Goal: Information Seeking & Learning: Learn about a topic

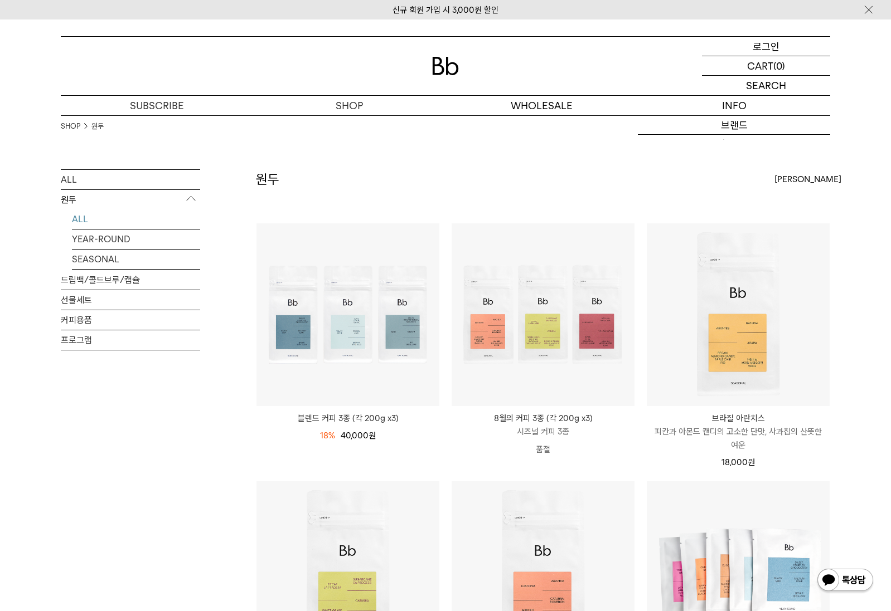
click at [777, 51] on p "로그인" at bounding box center [766, 46] width 27 height 19
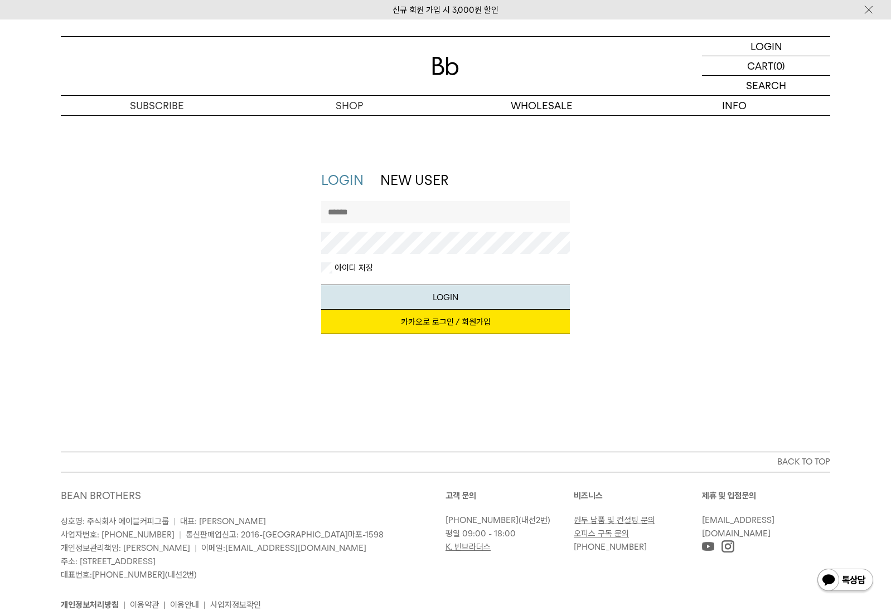
click at [421, 328] on link "카카오로 로그인 / 회원가입" at bounding box center [445, 322] width 249 height 25
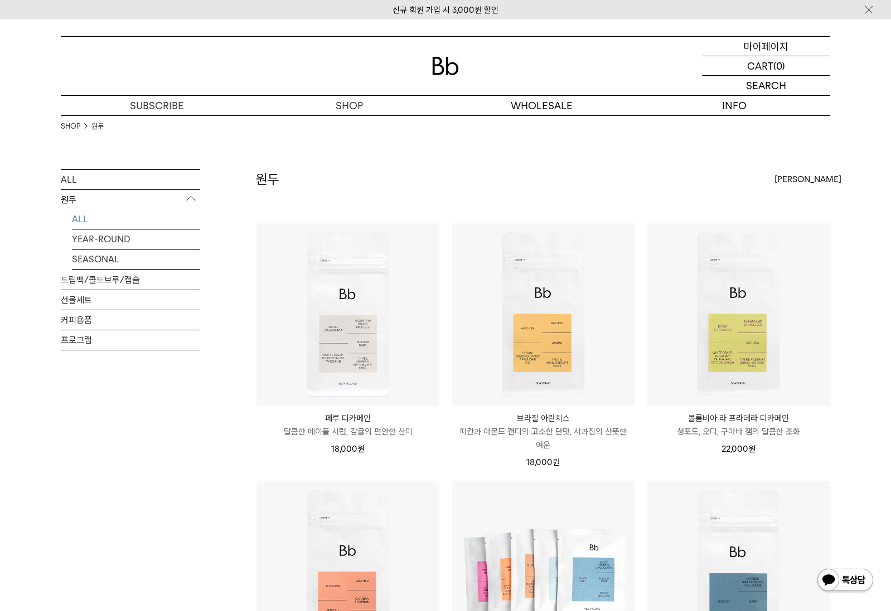
click at [760, 51] on p "마이페이지" at bounding box center [766, 46] width 45 height 19
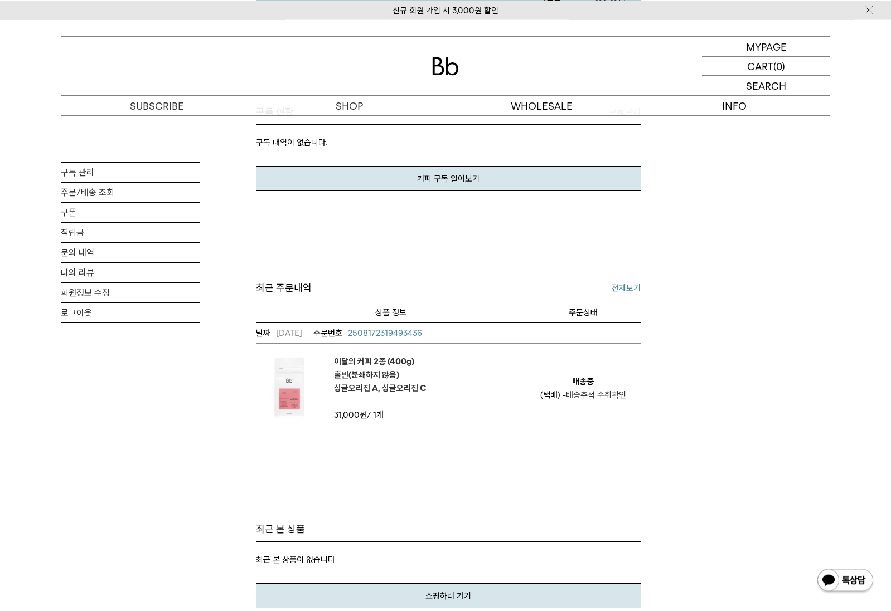
click at [618, 397] on span "수취확인" at bounding box center [611, 395] width 29 height 10
click at [387, 363] on em "이달의 커피 2종 (400g) 홀빈(분쇄하지 않음) 싱글오리진 A, 싱글오리진 C" at bounding box center [380, 376] width 93 height 40
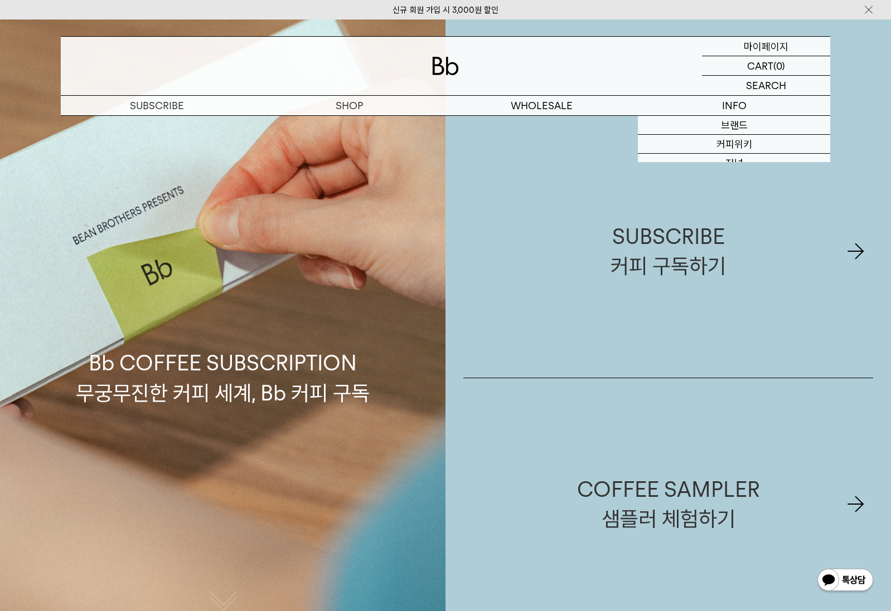
click at [766, 48] on p "마이페이지" at bounding box center [766, 46] width 45 height 19
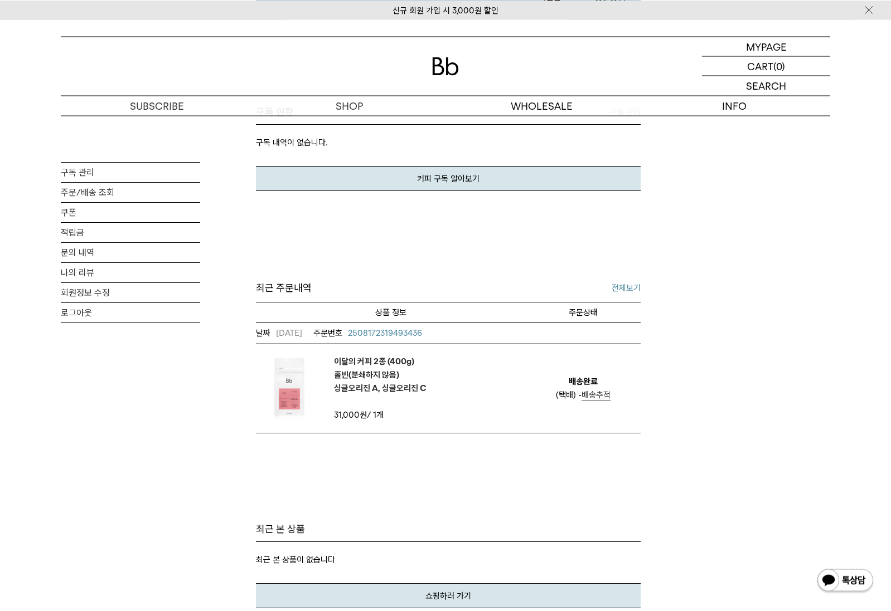
click at [407, 332] on span "2508172319493436" at bounding box center [385, 333] width 74 height 10
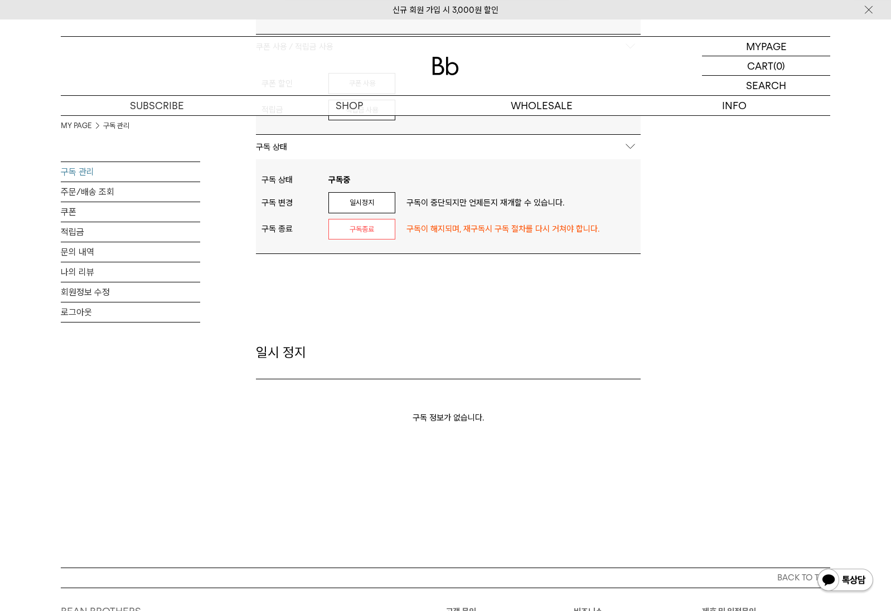
scroll to position [527, 0]
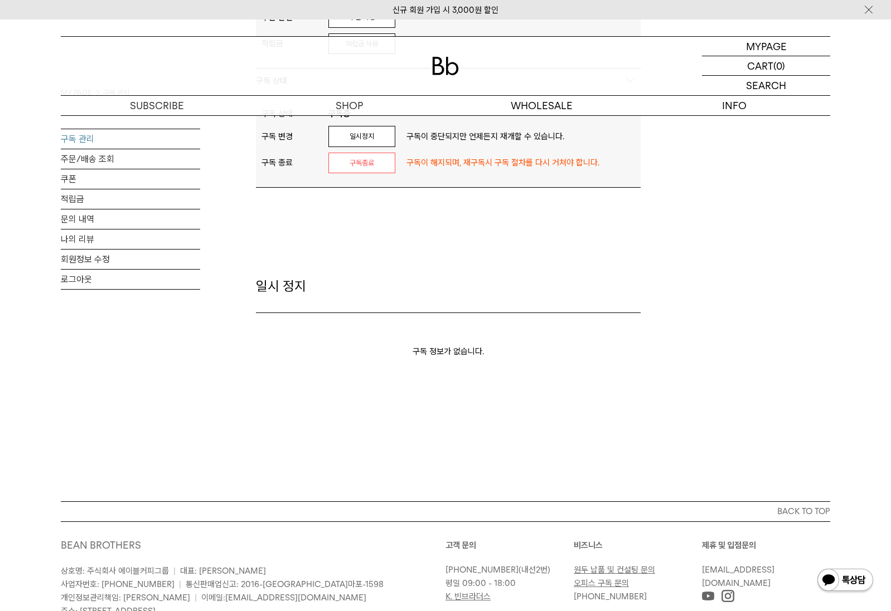
drag, startPoint x: 422, startPoint y: 378, endPoint x: 322, endPoint y: 314, distance: 119.4
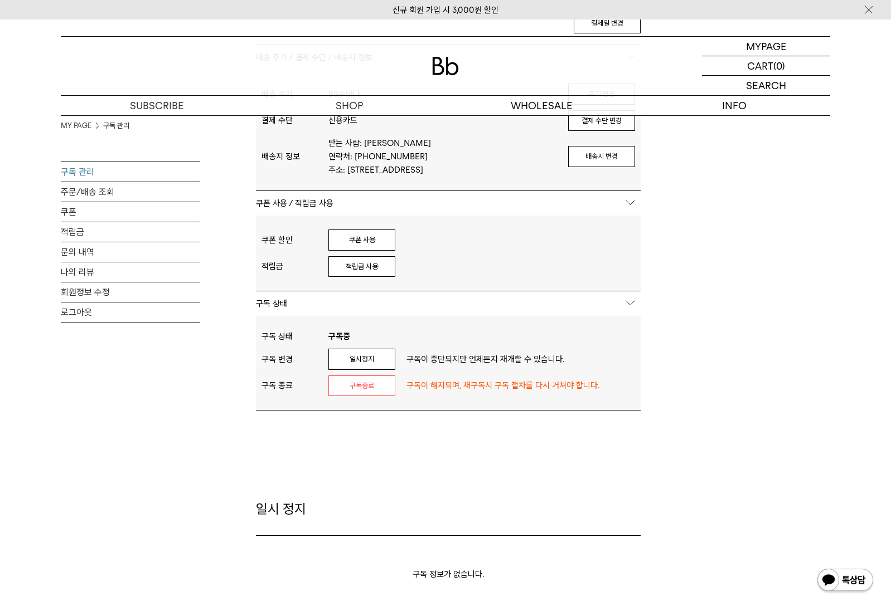
scroll to position [0, 0]
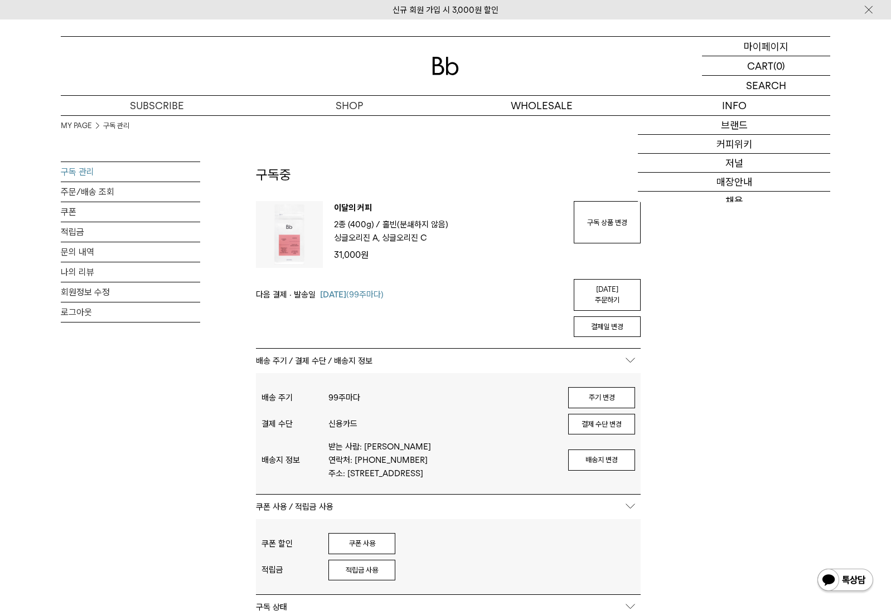
click at [758, 40] on p "마이페이지" at bounding box center [766, 46] width 45 height 19
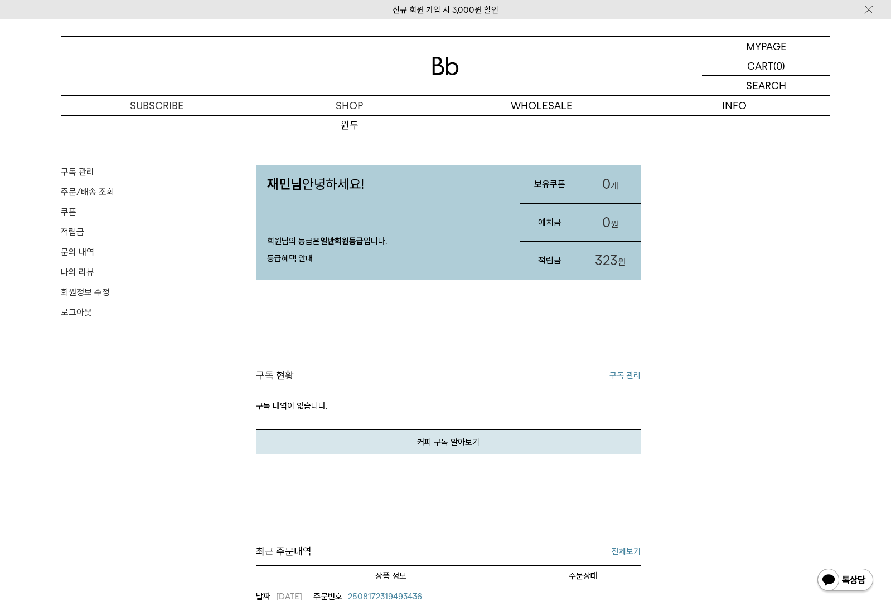
click at [408, 62] on div at bounding box center [445, 66] width 769 height 59
click at [460, 76] on div at bounding box center [445, 66] width 769 height 59
click at [427, 55] on div at bounding box center [445, 66] width 769 height 59
click at [436, 60] on img at bounding box center [445, 66] width 27 height 18
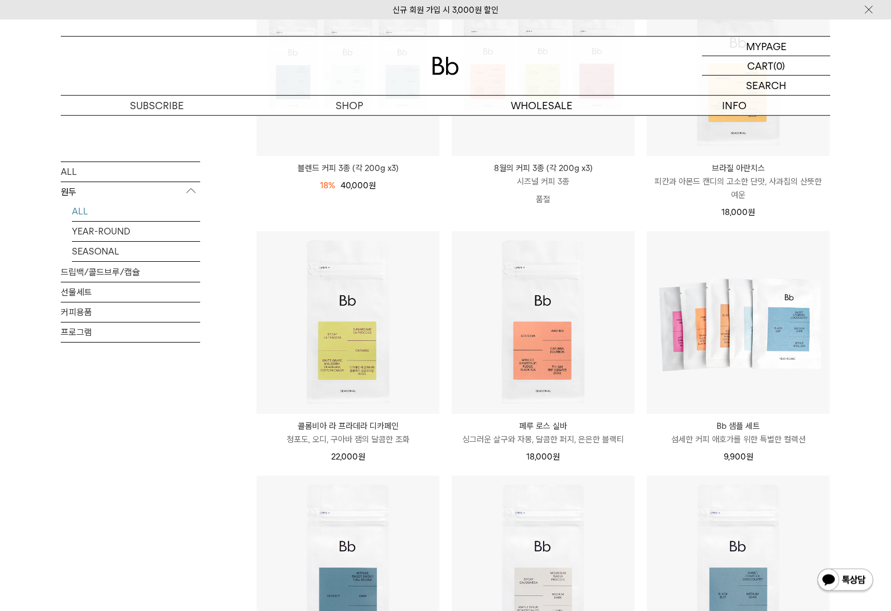
scroll to position [264, 0]
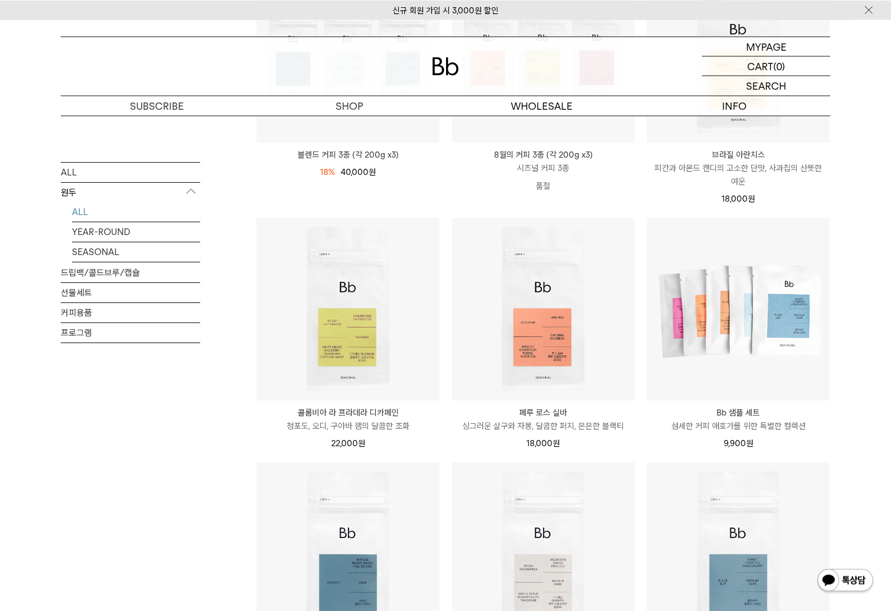
drag, startPoint x: 168, startPoint y: 511, endPoint x: 158, endPoint y: 445, distance: 66.5
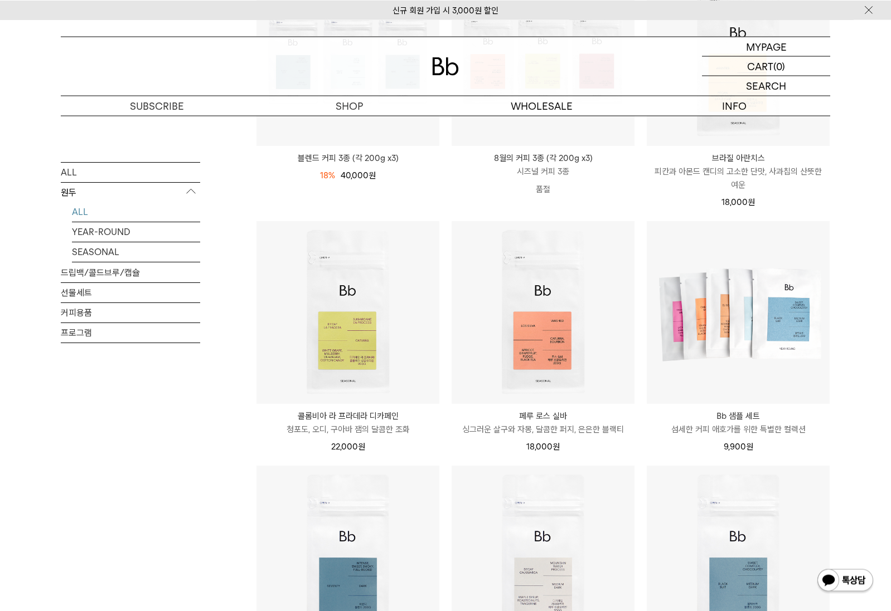
scroll to position [0, 0]
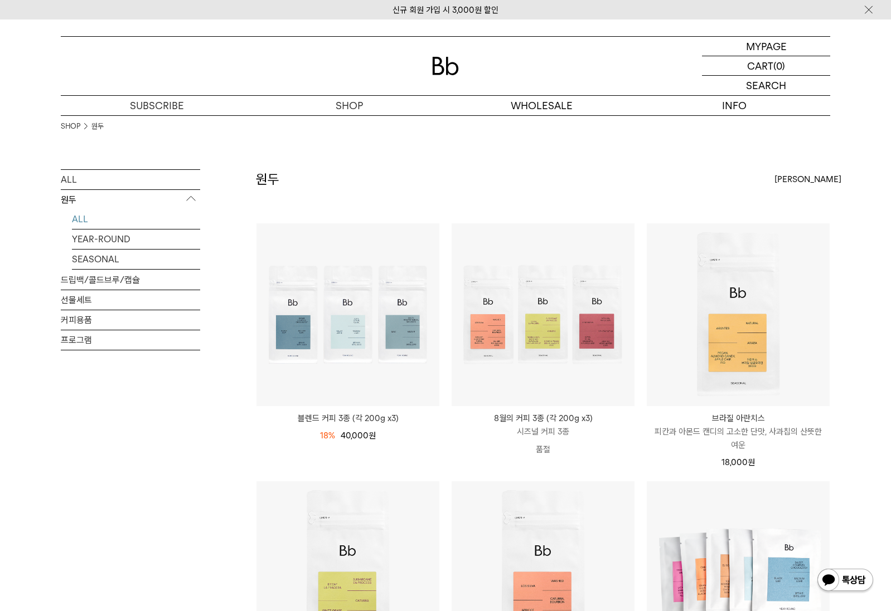
drag, startPoint x: 158, startPoint y: 445, endPoint x: 213, endPoint y: 445, distance: 55.7
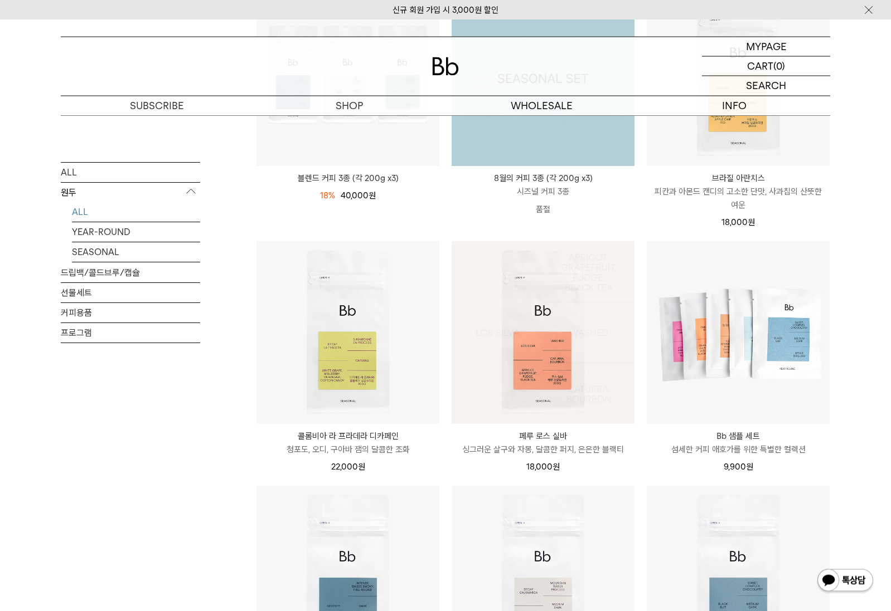
scroll to position [264, 0]
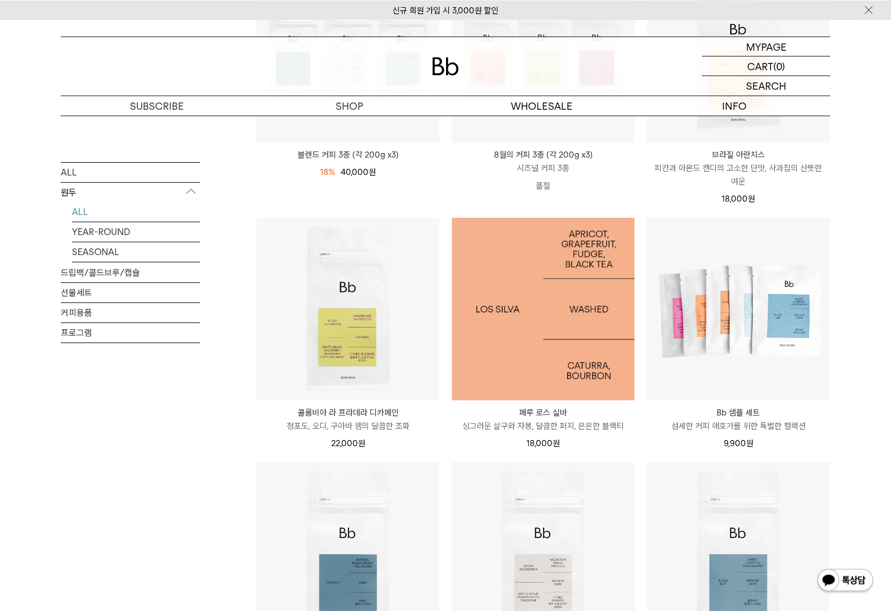
click at [482, 360] on img at bounding box center [543, 309] width 183 height 183
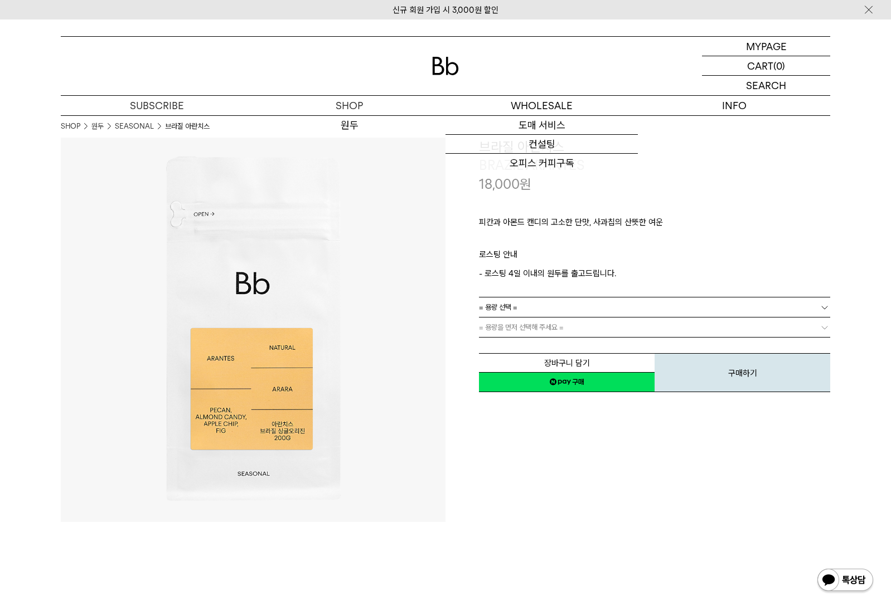
drag, startPoint x: 535, startPoint y: 313, endPoint x: 552, endPoint y: 313, distance: 17.3
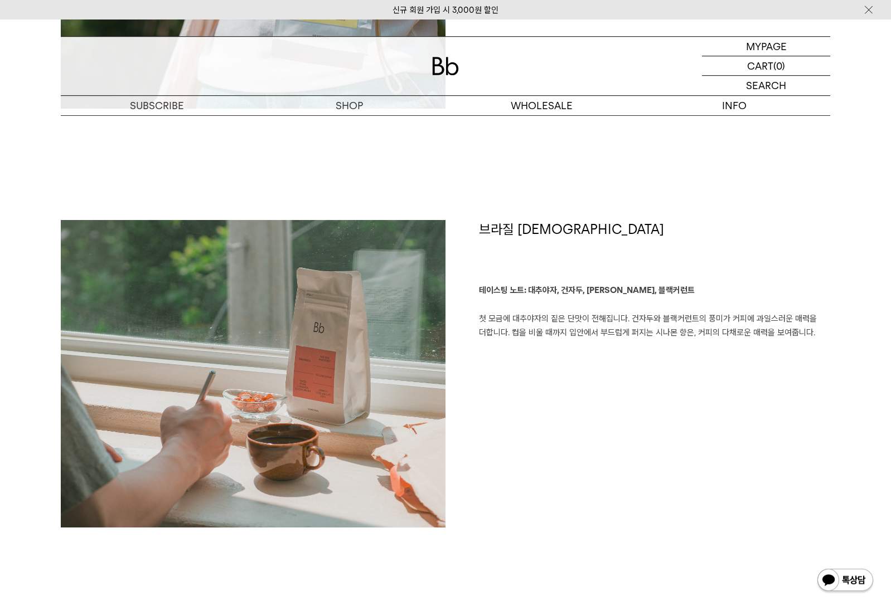
scroll to position [1580, 0]
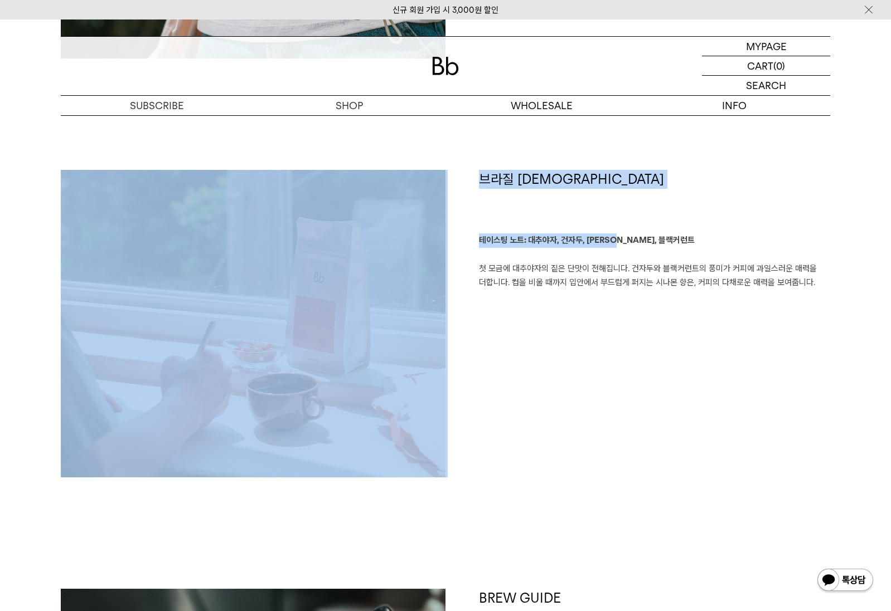
drag, startPoint x: 474, startPoint y: 167, endPoint x: 620, endPoint y: 246, distance: 166.1
click at [620, 246] on div "콜롬비아 라 프라데라 디카페인 테이스팅 노트: 청포도, 오디, 구아바 잼, 솜사탕 청포도의 달콤한 향이 다가오고, 오디의 상큼함이 이어집니다.…" at bounding box center [445, 418] width 769 height 1334
click at [620, 248] on p "테이스팅 노트: 대추야자, 건자두, [PERSON_NAME], 블랙커런트 첫 모금에 대추야자의 짙은 단맛이 전해집니다. 건자두와 블랙커런트의 …" at bounding box center [654, 262] width 351 height 57
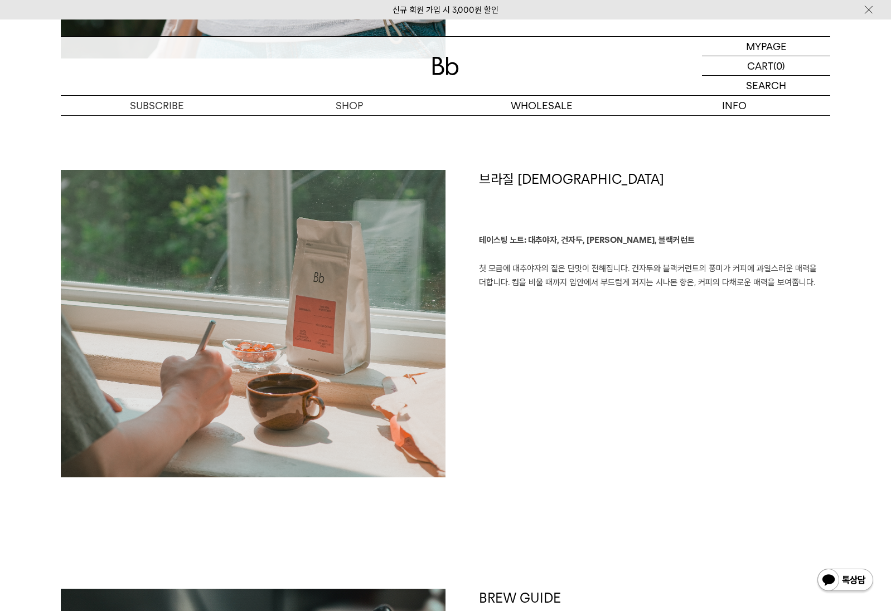
click at [248, 273] on img at bounding box center [253, 324] width 385 height 308
click at [498, 186] on h1 "브라질 [DEMOGRAPHIC_DATA]" at bounding box center [654, 202] width 351 height 64
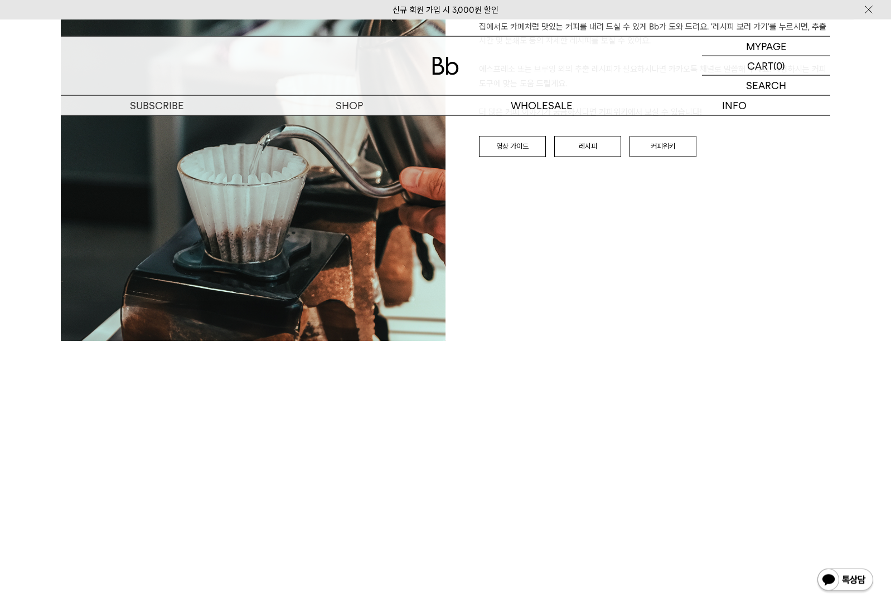
scroll to position [2107, 0]
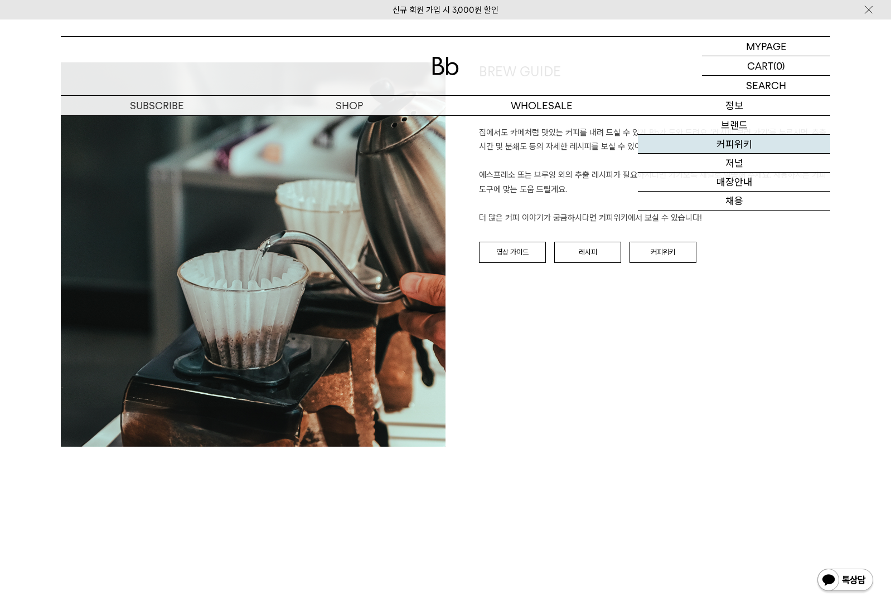
click at [738, 144] on link "커피위키" at bounding box center [734, 144] width 192 height 19
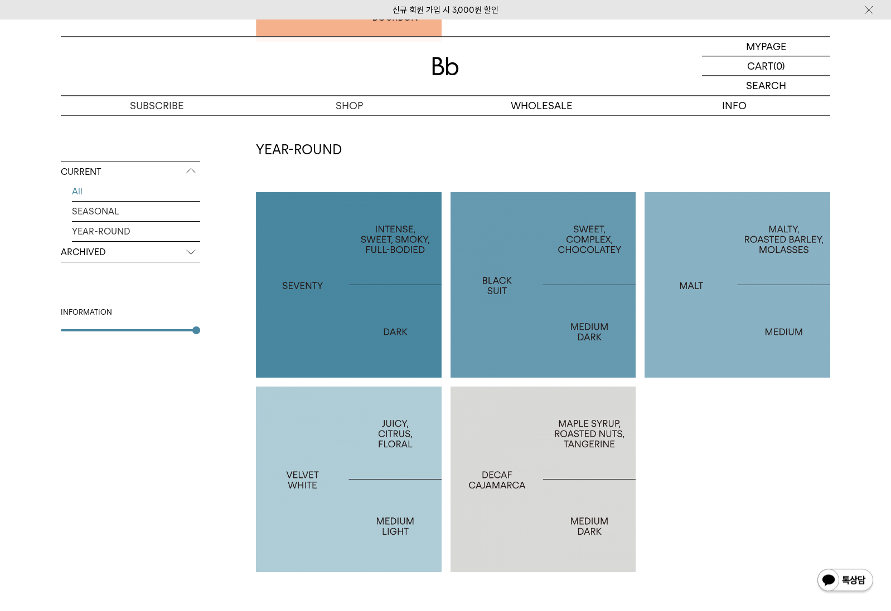
scroll to position [263, 0]
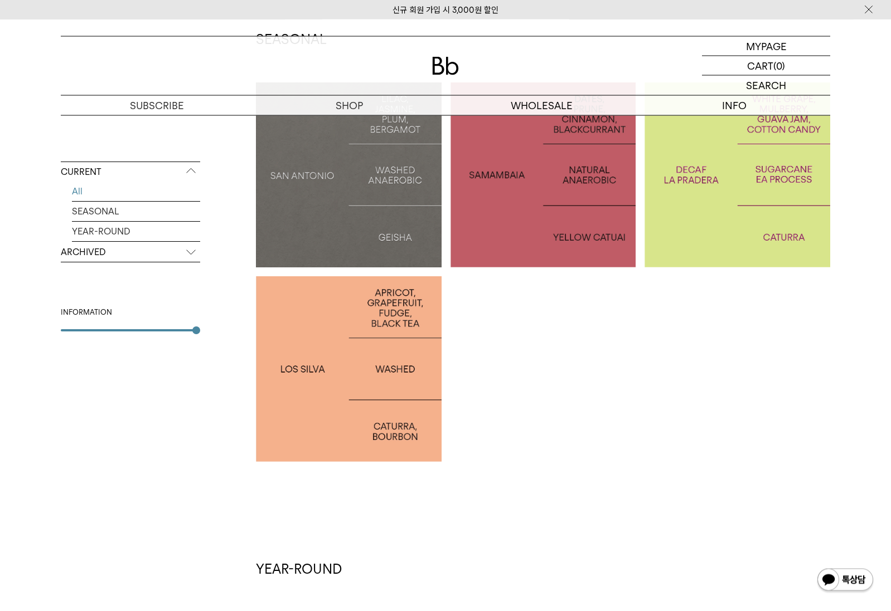
drag, startPoint x: 492, startPoint y: 414, endPoint x: 605, endPoint y: 342, distance: 134.2
drag, startPoint x: 534, startPoint y: 386, endPoint x: 630, endPoint y: 402, distance: 97.1
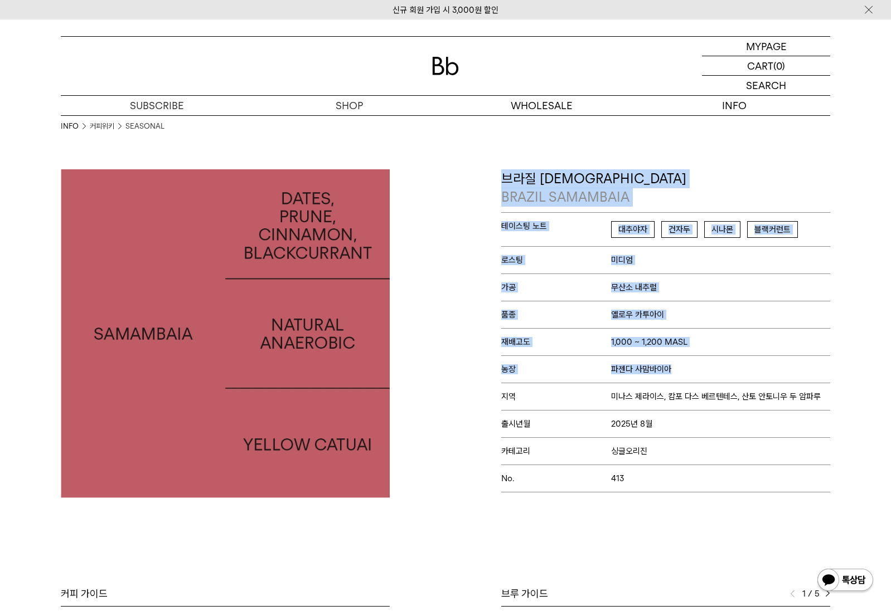
drag, startPoint x: 504, startPoint y: 176, endPoint x: 703, endPoint y: 381, distance: 285.8
click at [699, 377] on div "브라질 사맘바이아 [GEOGRAPHIC_DATA] SAMAMBAIA 테이스팅 노트 대추야자 건자두 시나몬 블랙커런트 로스팅 미디엄 가공 무산소…" at bounding box center [665, 330] width 329 height 323
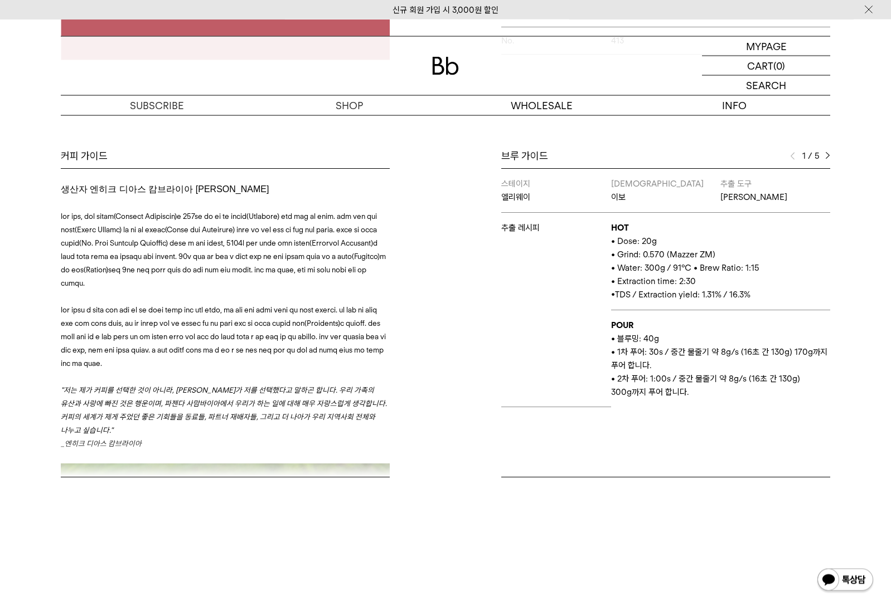
scroll to position [263, 0]
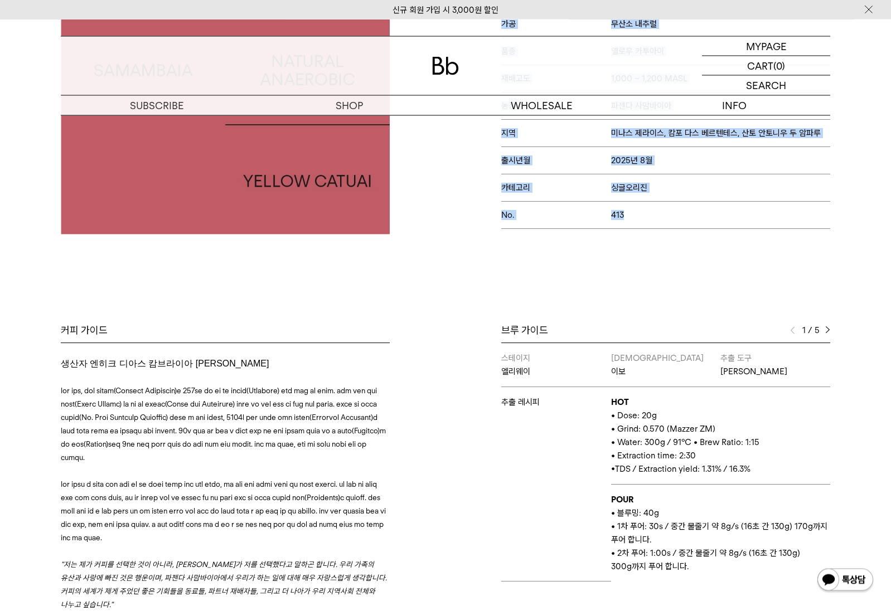
click at [649, 217] on p "No. 413" at bounding box center [665, 215] width 329 height 27
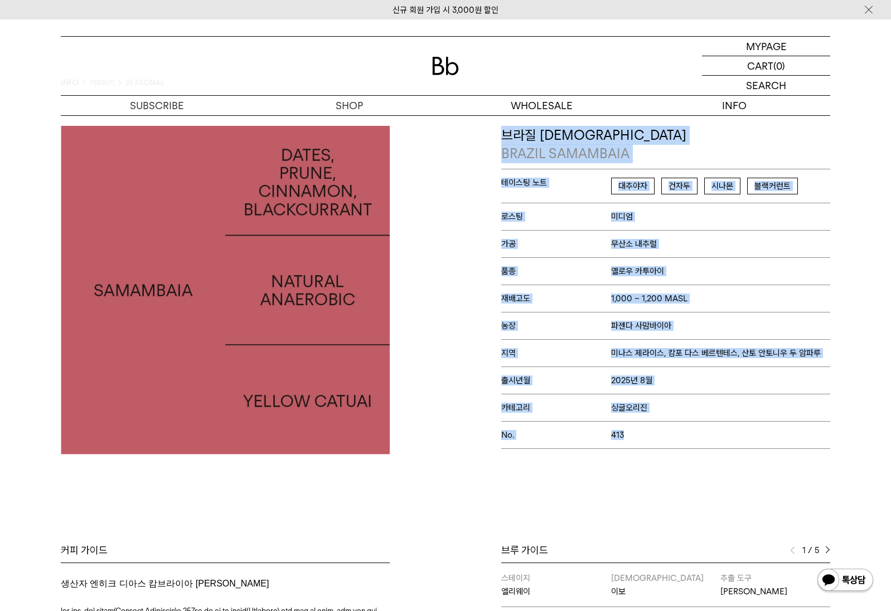
scroll to position [0, 0]
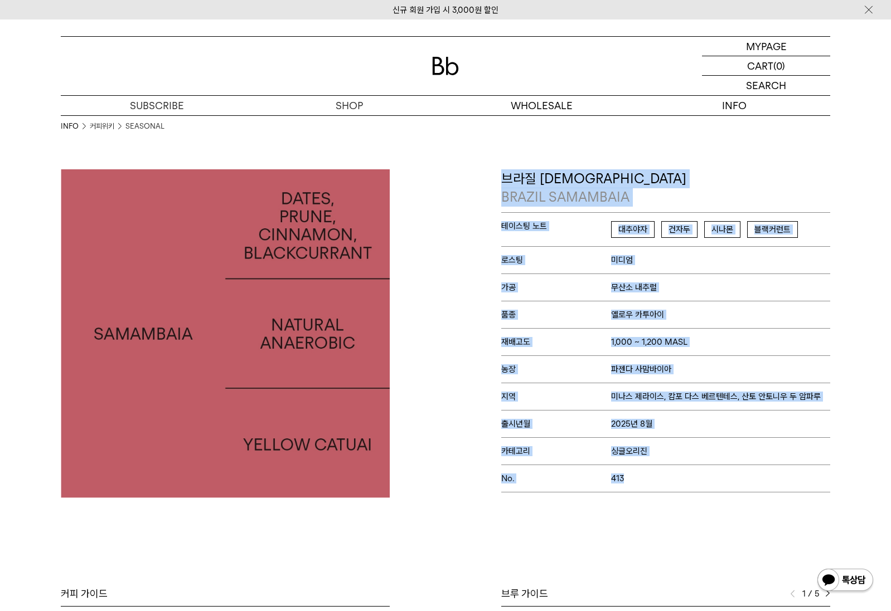
copy div "lor ipsum DOLORS AMETCONSE adip el sedd eiu tem incid utl etd ma ali eni ad min…"
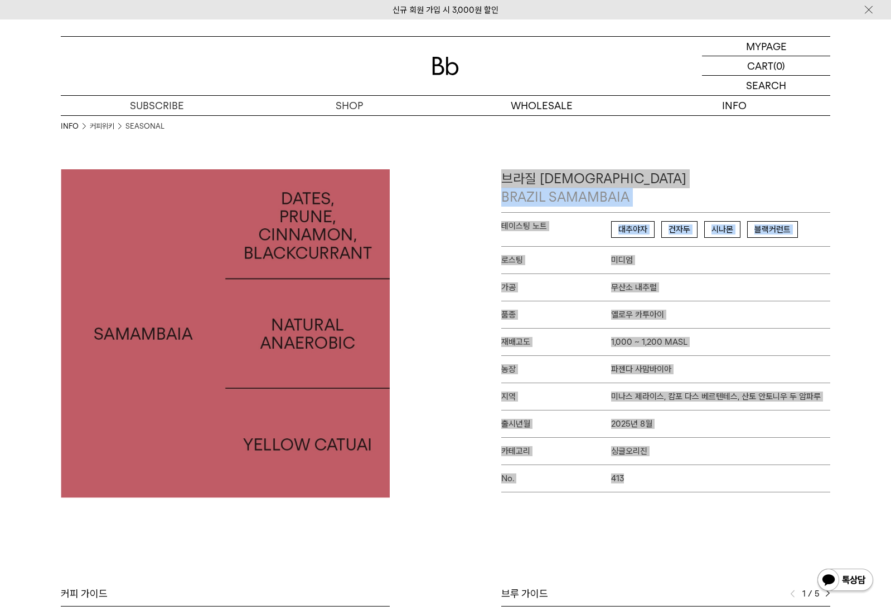
drag, startPoint x: 657, startPoint y: 343, endPoint x: 540, endPoint y: 290, distance: 128.8
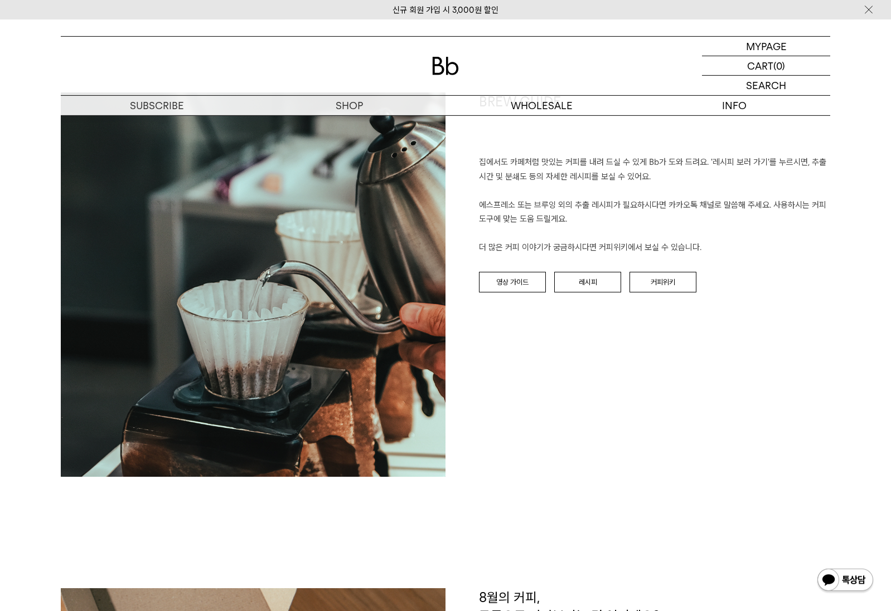
scroll to position [1054, 0]
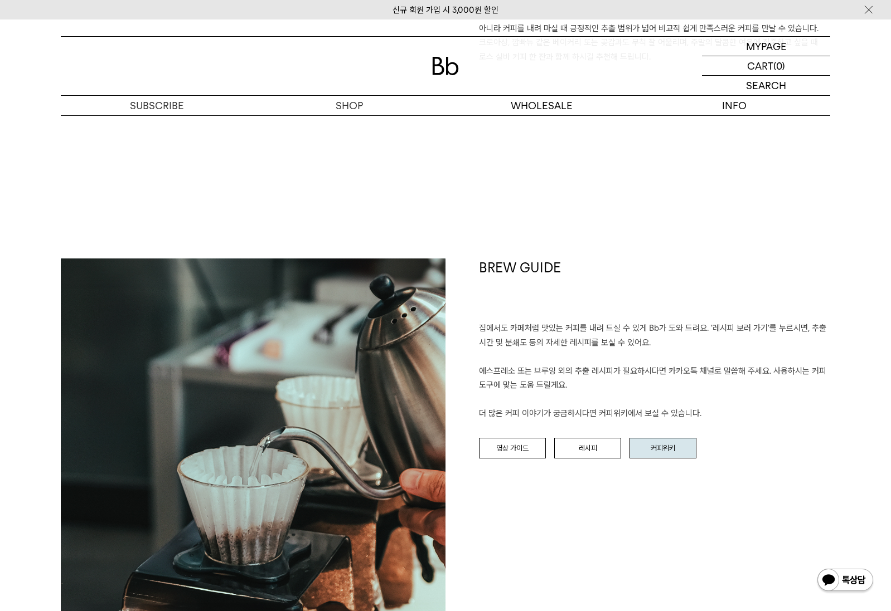
click at [651, 449] on link "커피위키" at bounding box center [662, 448] width 67 height 21
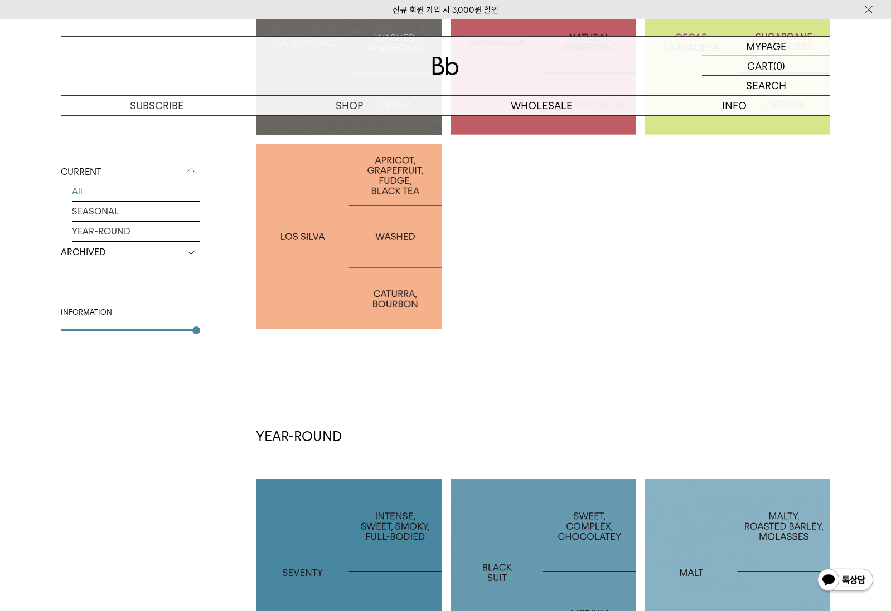
scroll to position [187, 0]
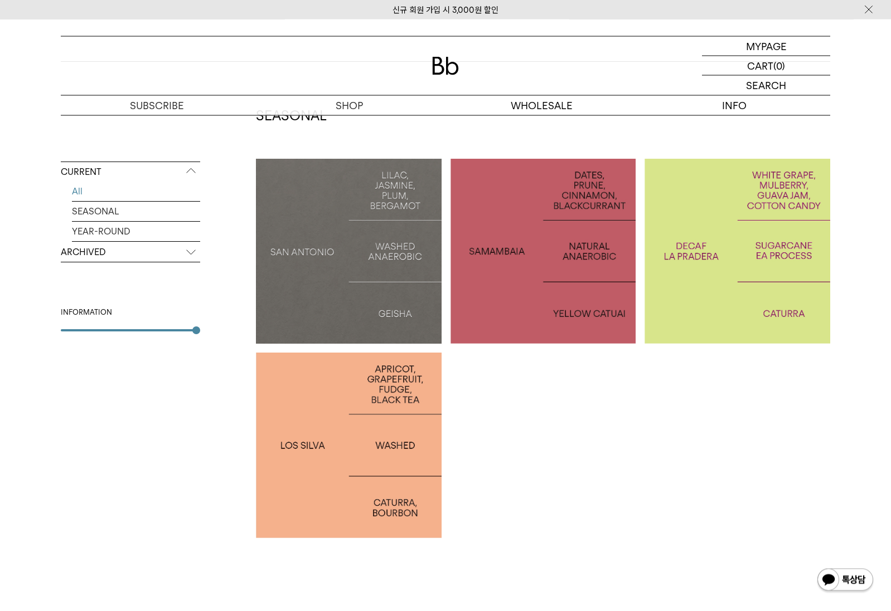
drag, startPoint x: 560, startPoint y: 484, endPoint x: 558, endPoint y: 426, distance: 57.4
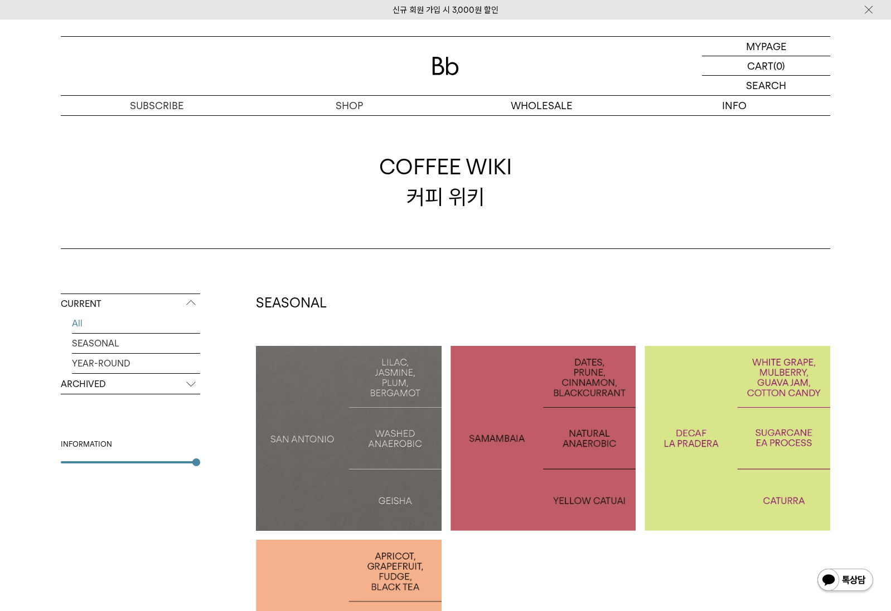
drag, startPoint x: 558, startPoint y: 426, endPoint x: 521, endPoint y: 507, distance: 88.3
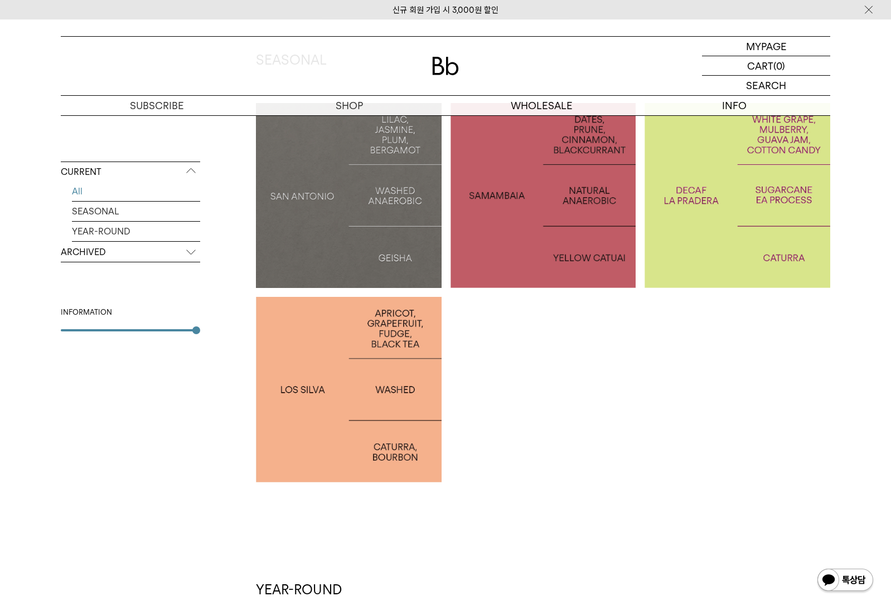
scroll to position [264, 0]
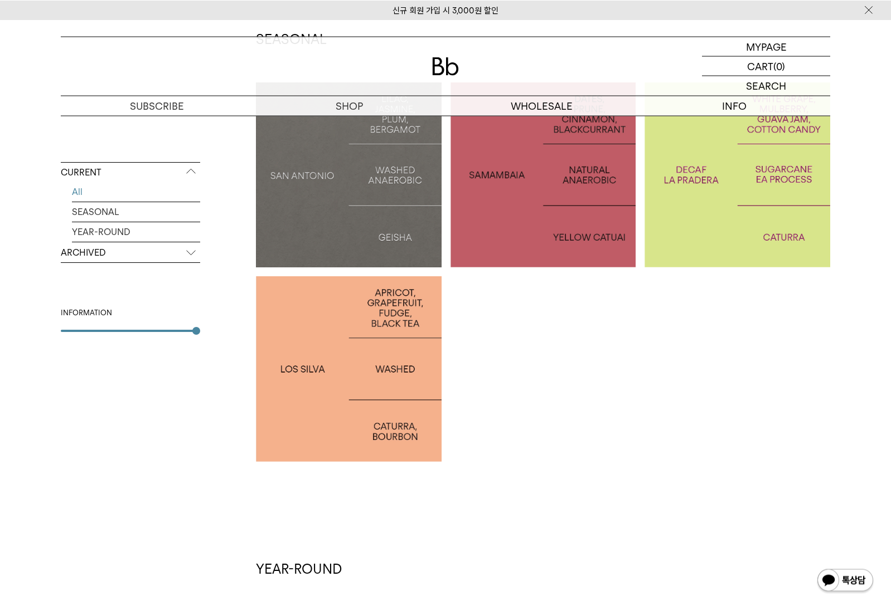
click at [349, 338] on div at bounding box center [349, 369] width 186 height 186
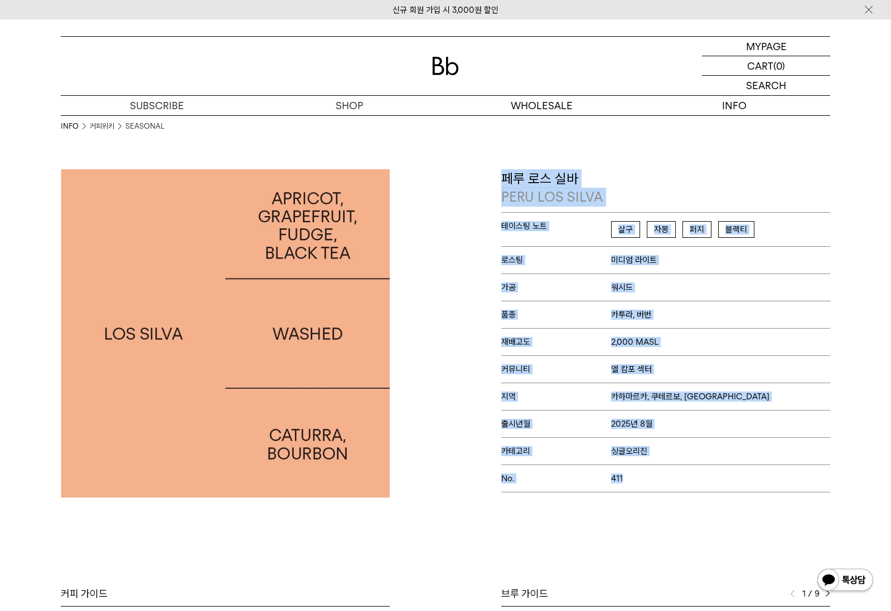
drag, startPoint x: 497, startPoint y: 178, endPoint x: 697, endPoint y: 483, distance: 364.4
click at [697, 483] on div "페루 로스 실바 PERU LOS SILVA 테이스팅 노트 살구 자몽 퍼지 블랙티 로스팅 미디엄 라이트 가공 워시드 품종 카투라, 버번 재배고도" at bounding box center [640, 333] width 390 height 329
copy div "lo ip do SITA CON ADIPI elit se do ei te inc utl etd mag al eni ad min, ve quis…"
drag, startPoint x: 614, startPoint y: 458, endPoint x: 514, endPoint y: 392, distance: 119.2
